Goal: Transaction & Acquisition: Purchase product/service

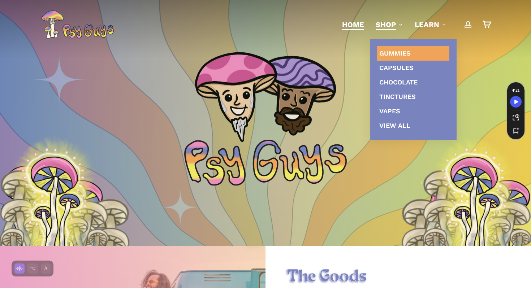
click at [400, 51] on span "Gummies" at bounding box center [394, 53] width 31 height 8
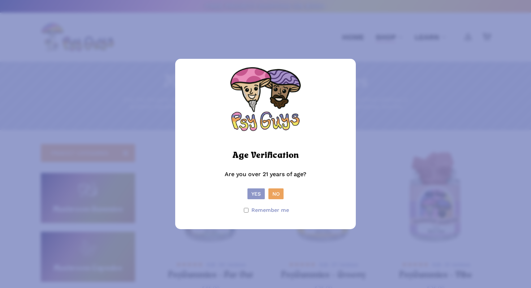
click at [261, 189] on button "Yes" at bounding box center [255, 193] width 17 height 11
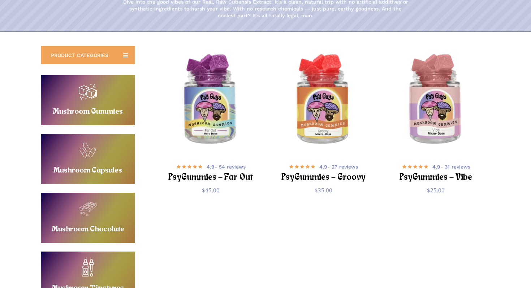
scroll to position [107, 0]
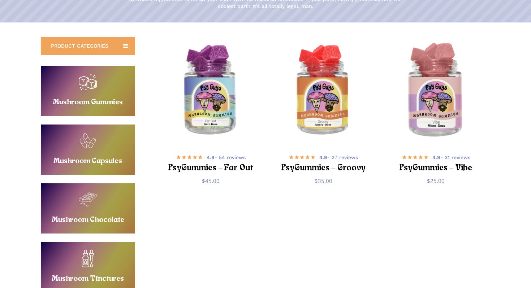
click at [435, 115] on img "PsyGummies - Vibe" at bounding box center [436, 91] width 110 height 110
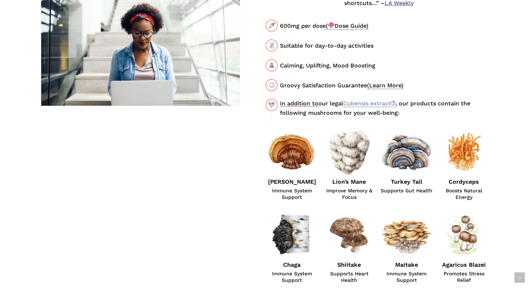
scroll to position [451, 0]
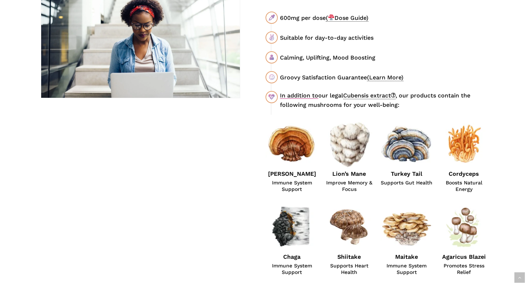
click at [383, 95] on link "Cubensis extract" at bounding box center [369, 95] width 52 height 7
